Goal: Task Accomplishment & Management: Manage account settings

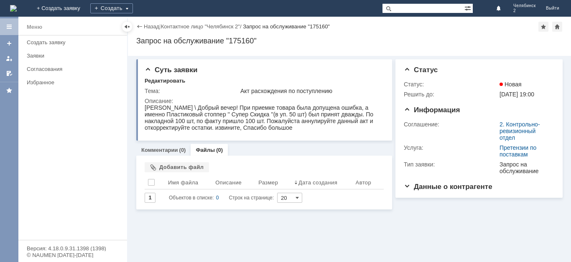
click at [235, 148] on div "Комментарии (0) Файлы (0)" at bounding box center [264, 150] width 256 height 12
click at [189, 167] on div "Добавить файл" at bounding box center [177, 168] width 64 height 10
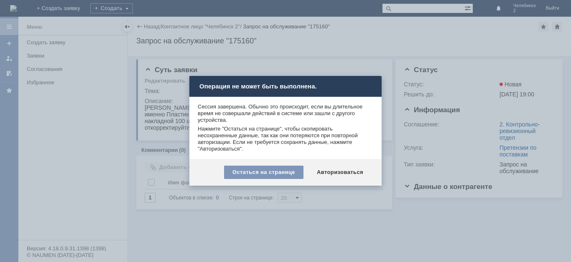
click at [328, 216] on div at bounding box center [285, 131] width 571 height 262
click at [287, 173] on div "Остаться на странице" at bounding box center [263, 172] width 79 height 13
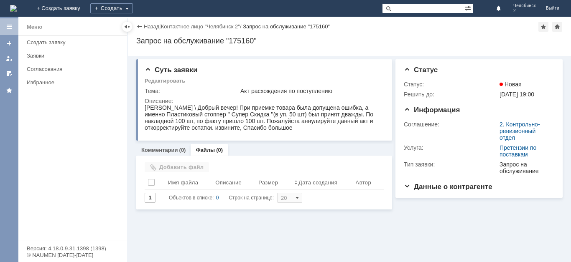
click at [234, 162] on div "Файлы Добавить файл Результаты поиска: 1 Объектов в списке: 0 Строк на странице…" at bounding box center [264, 183] width 256 height 54
click at [232, 167] on div "Добавить файл" at bounding box center [264, 168] width 239 height 11
click at [216, 203] on div "0" at bounding box center [217, 198] width 3 height 10
click at [332, 128] on div "[PERSON_NAME] \ Добрый вечер! При приемке товара была допущена ошибка, а именно…" at bounding box center [264, 117] width 238 height 27
click at [169, 135] on div "Суть заявки Редактировать Тема: Акт расхождения по поступлению Описание:" at bounding box center [264, 99] width 256 height 81
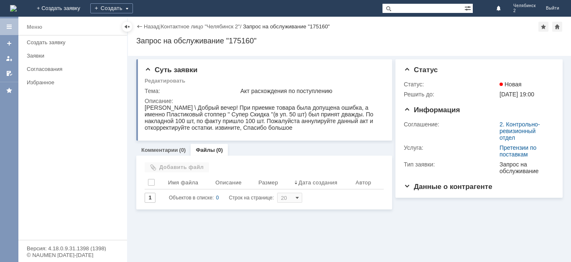
click at [221, 150] on div "Файлы (0)" at bounding box center [209, 150] width 27 height 5
click at [246, 151] on div "Комментарии (0) Файлы (0)" at bounding box center [264, 150] width 256 height 12
click at [244, 167] on div "Добавить файл" at bounding box center [264, 168] width 239 height 11
click at [185, 131] on div at bounding box center [264, 118] width 238 height 28
click at [184, 168] on div "Добавить файл" at bounding box center [177, 168] width 64 height 10
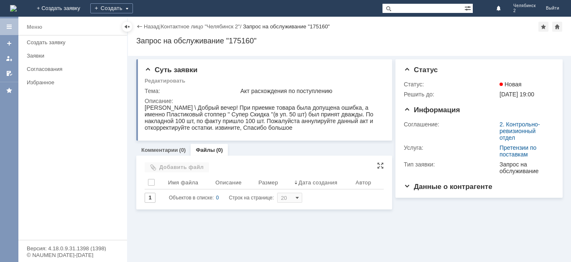
click at [210, 167] on div "Добавить файл" at bounding box center [264, 168] width 239 height 11
click at [236, 135] on div "Суть заявки Редактировать Тема: Акт расхождения по поступлению Описание:" at bounding box center [264, 99] width 256 height 81
click at [201, 83] on div "Редактировать" at bounding box center [265, 82] width 241 height 8
click at [332, 128] on div "[PERSON_NAME] \ Добрый вечер! При приемке товара была допущена ошибка, а именно…" at bounding box center [264, 117] width 238 height 27
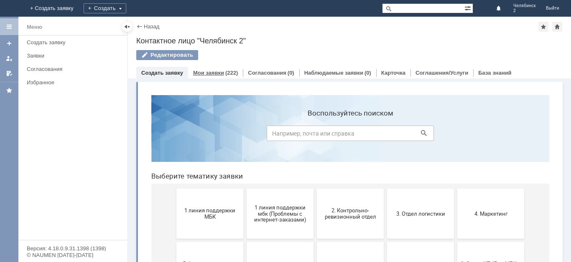
click at [207, 74] on link "Мои заявки" at bounding box center [208, 73] width 31 height 6
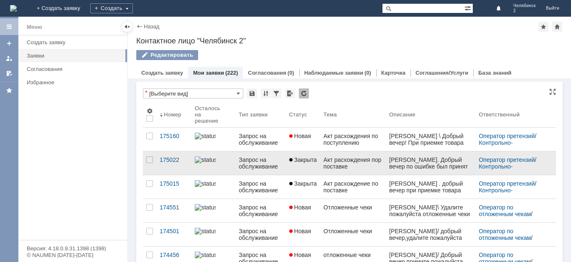
click at [262, 163] on div "Запрос на обслуживание" at bounding box center [260, 163] width 43 height 13
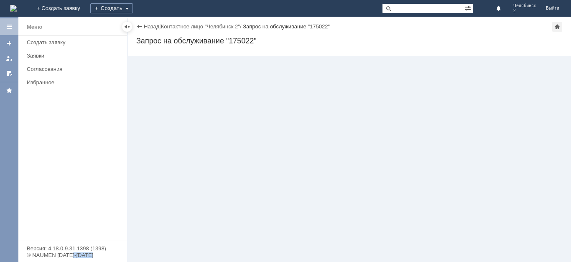
click at [262, 163] on div "Назад | Контактное лицо "Челябинск 2" / Запрос на обслуживание "175022" Запрос …" at bounding box center [349, 140] width 443 height 246
